Goal: Task Accomplishment & Management: Use online tool/utility

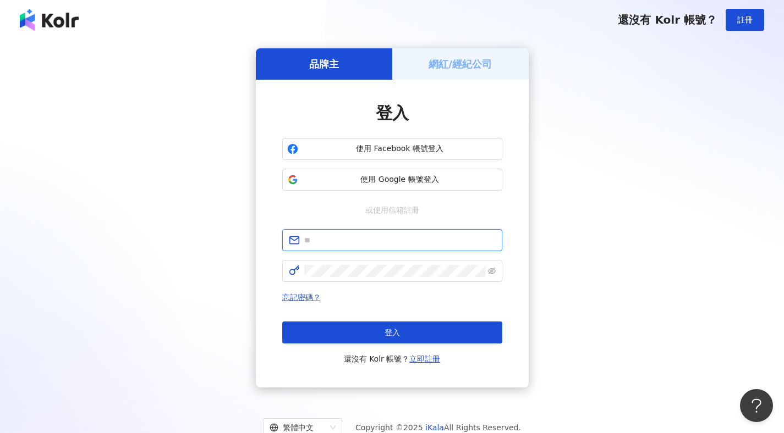
click at [377, 235] on input "text" at bounding box center [399, 240] width 191 height 12
click at [579, 164] on div "品牌主 網紅/經紀公司 登入 使用 Facebook 帳號登入 使用 Google 帳號登入 或使用信箱註冊 請填寫信箱 忘記密碼？ 登入 還沒有 Kolr …" at bounding box center [391, 217] width 757 height 339
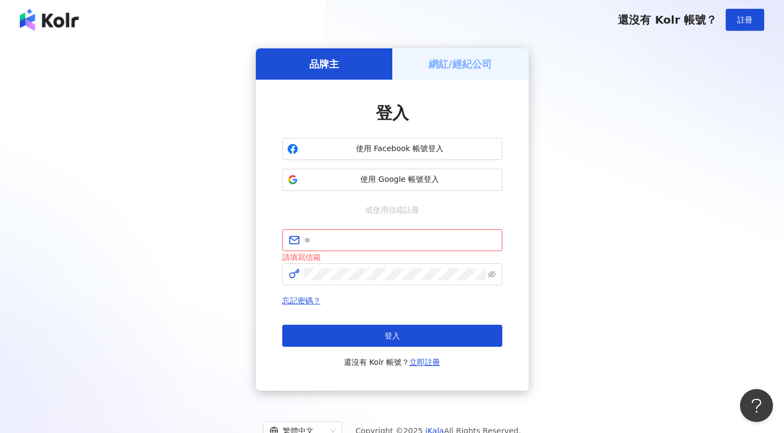
click at [461, 70] on h5 "網紅/經紀公司" at bounding box center [459, 64] width 63 height 14
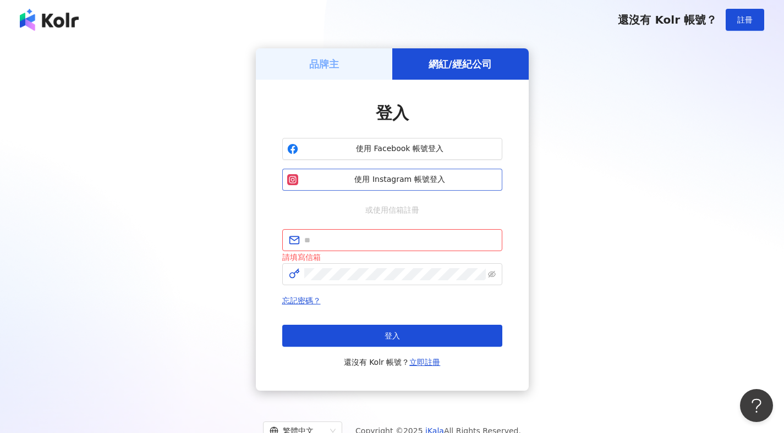
click at [427, 187] on button "使用 Instagram 帳號登入" at bounding box center [392, 180] width 220 height 22
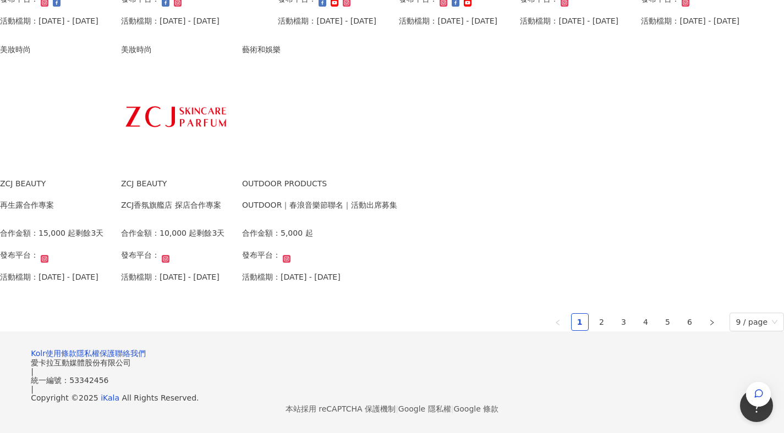
scroll to position [745, 0]
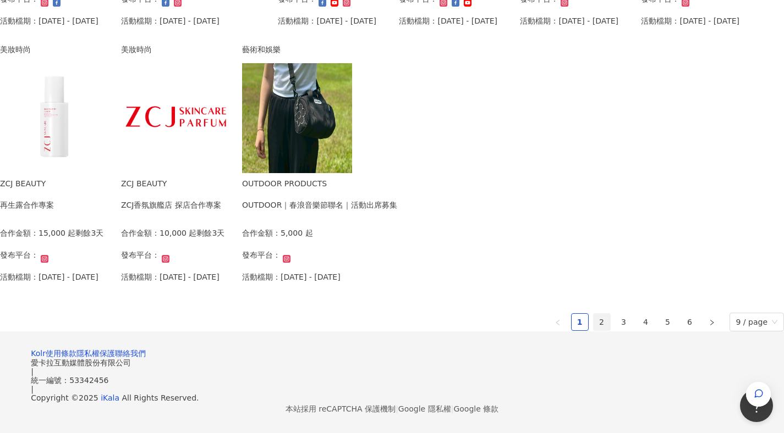
click at [593, 314] on link "2" at bounding box center [601, 322] width 16 height 16
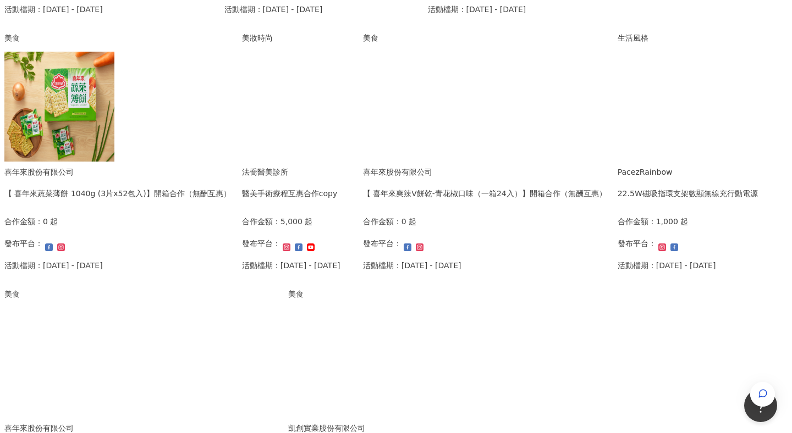
scroll to position [363, 0]
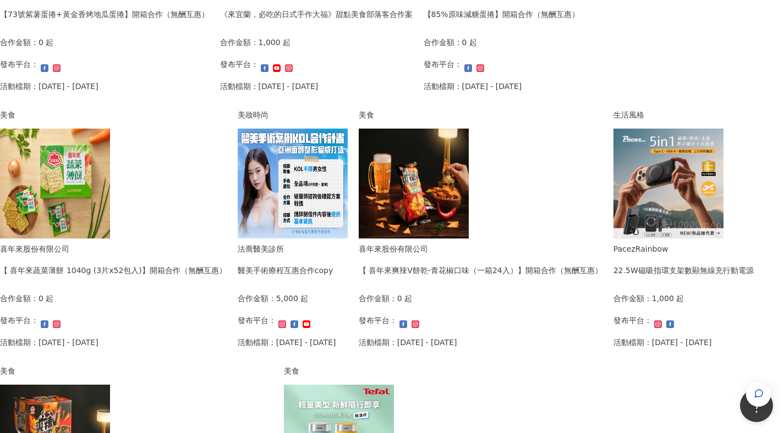
click at [336, 280] on div "法喬醫美診所 醫美手術療程互惠合作copy 合作金額： 5,000 起 發布平台： 活動檔期：[DATE] - [DATE]" at bounding box center [287, 299] width 98 height 113
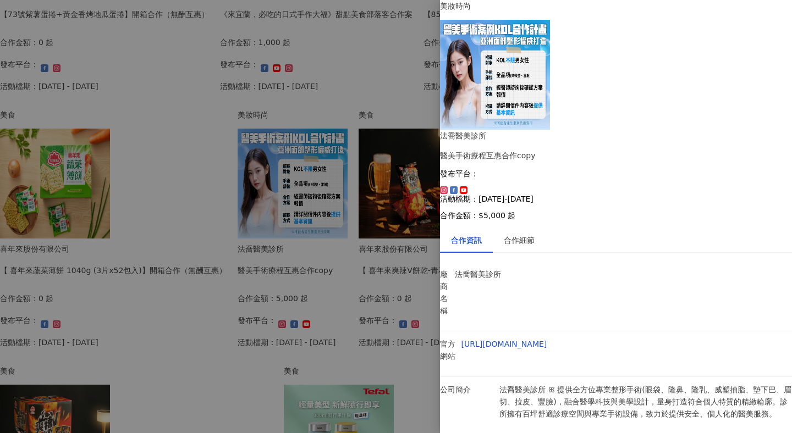
scroll to position [73, 0]
click at [14, 289] on div at bounding box center [396, 216] width 792 height 433
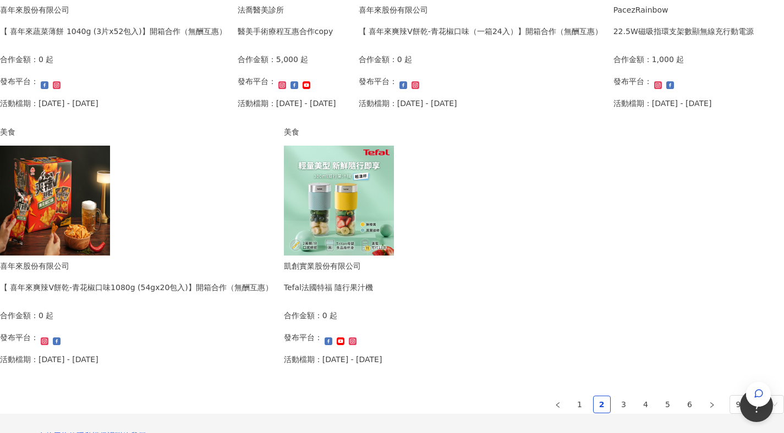
scroll to position [708, 0]
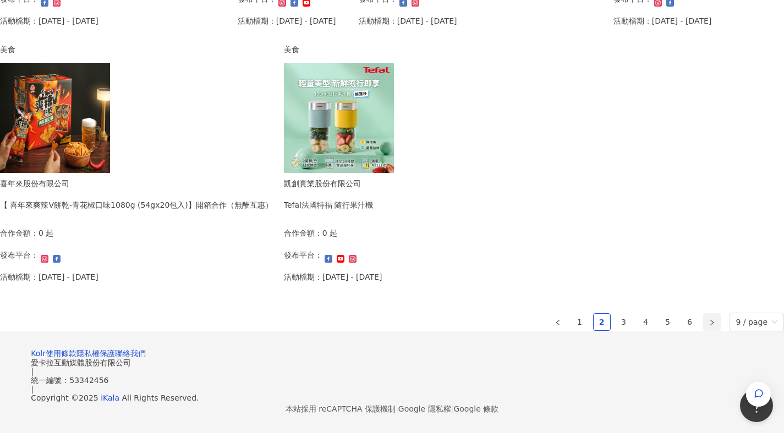
click at [708, 319] on icon "right" at bounding box center [711, 322] width 7 height 7
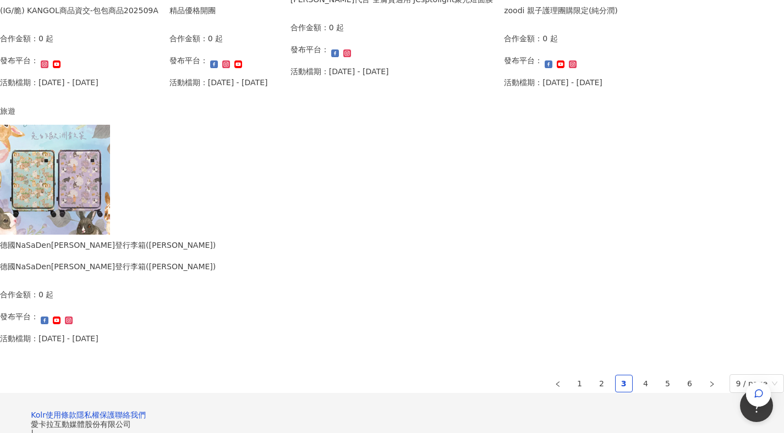
scroll to position [625, 0]
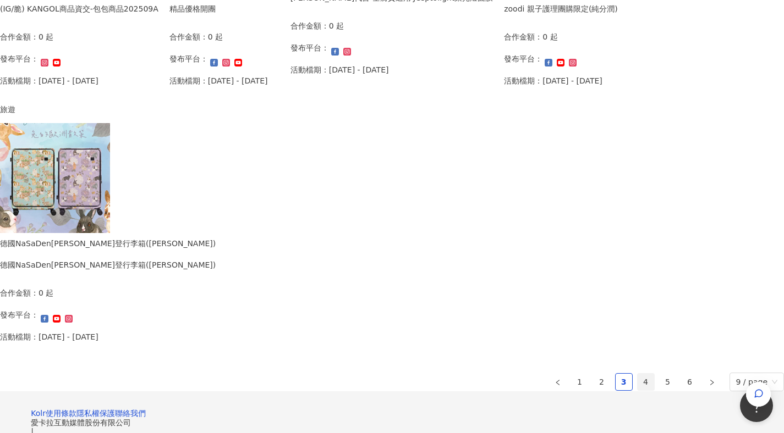
click at [637, 376] on link "4" at bounding box center [645, 382] width 16 height 16
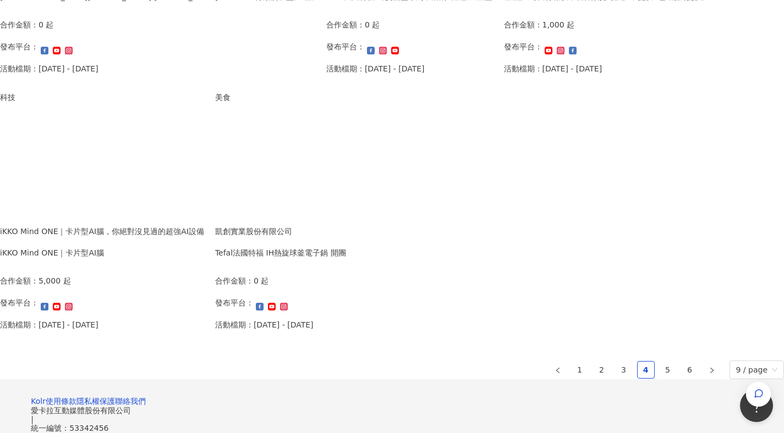
scroll to position [640, 0]
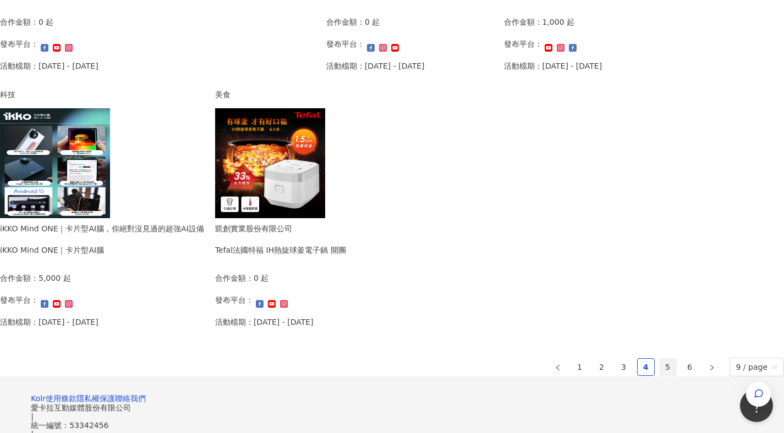
click at [659, 368] on link "5" at bounding box center [667, 367] width 16 height 16
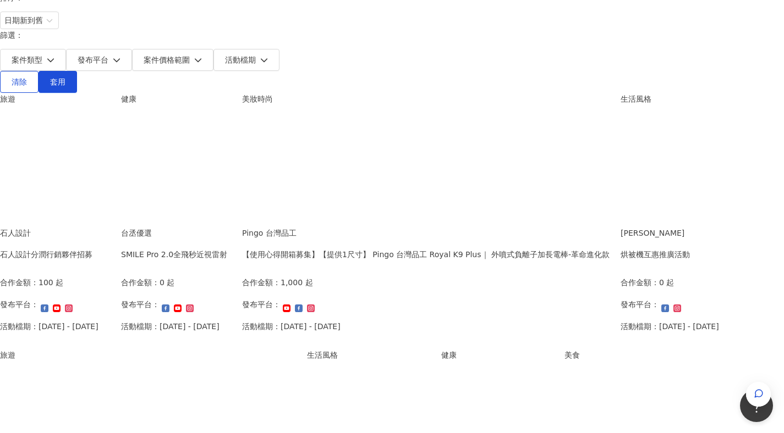
scroll to position [0, 0]
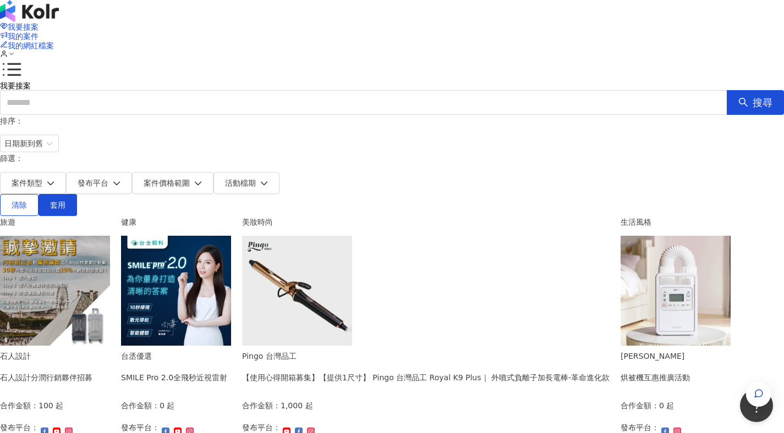
click at [227, 372] on div "SMILE Pro 2.0全飛秒近視雷射" at bounding box center [174, 378] width 106 height 12
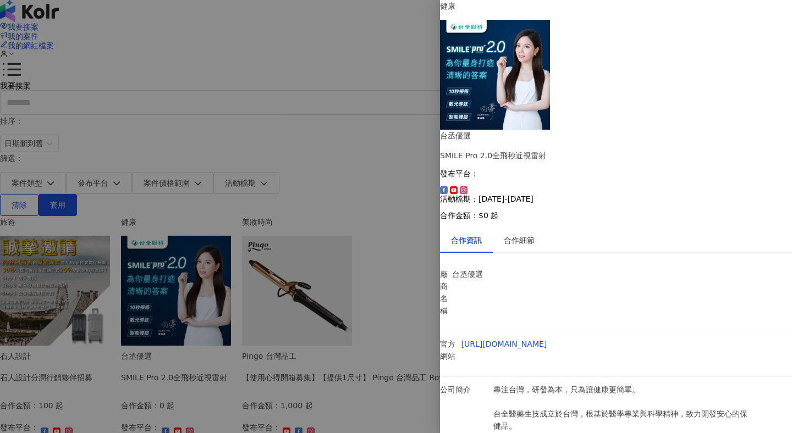
drag, startPoint x: 615, startPoint y: 288, endPoint x: 670, endPoint y: 288, distance: 54.4
click at [326, 104] on div at bounding box center [396, 216] width 792 height 433
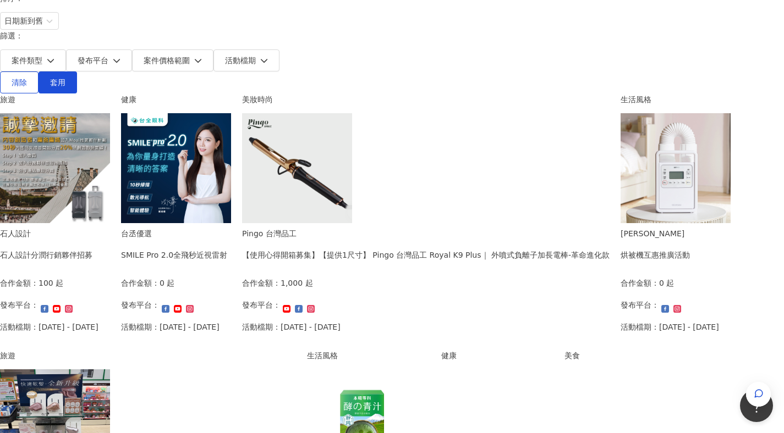
scroll to position [74, 0]
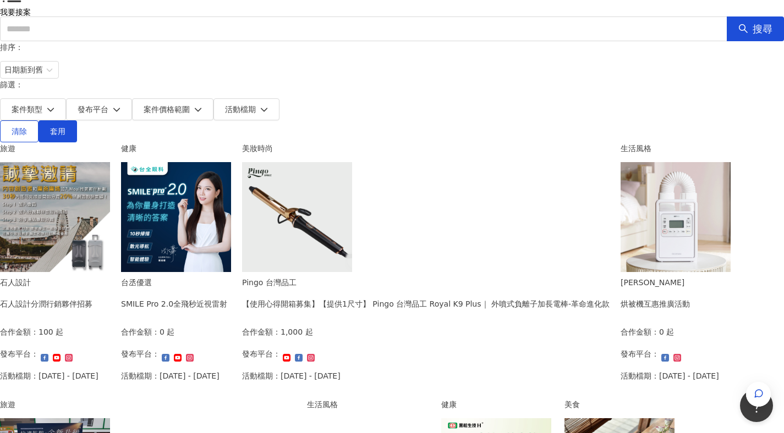
click at [92, 298] on div "石人設計分潤行銷夥伴招募" at bounding box center [46, 304] width 92 height 12
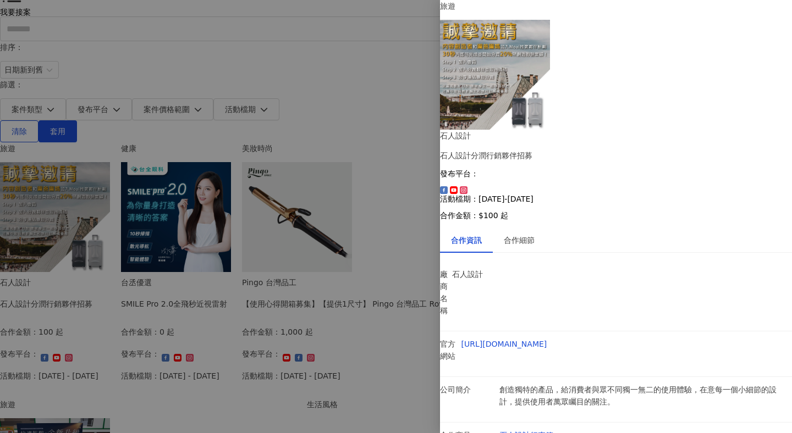
click at [283, 284] on div at bounding box center [396, 216] width 792 height 433
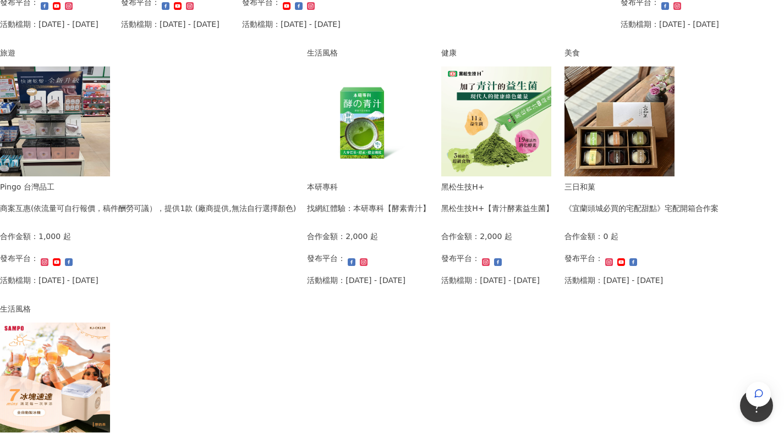
scroll to position [687, 0]
